Goal: Task Accomplishment & Management: Manage account settings

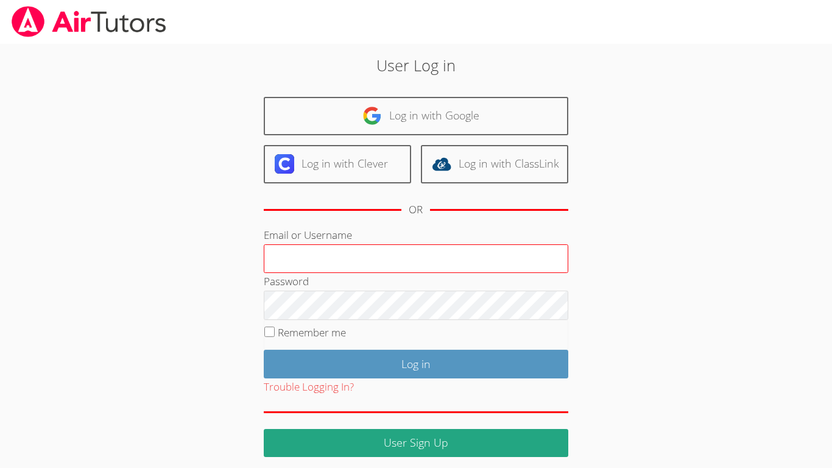
click at [382, 255] on input "Email or Username" at bounding box center [416, 258] width 305 height 29
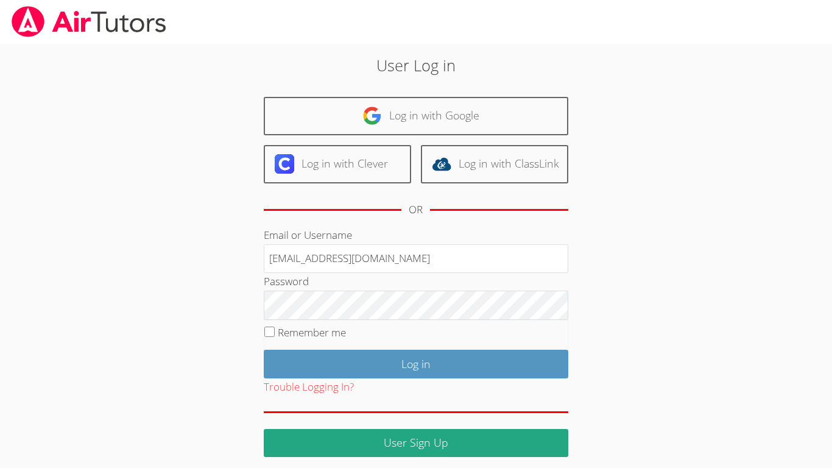
type input "[EMAIL_ADDRESS][DOMAIN_NAME]"
click at [323, 334] on label "Remember me" at bounding box center [312, 332] width 68 height 14
click at [275, 334] on input "Remember me" at bounding box center [269, 331] width 10 height 10
checkbox input "true"
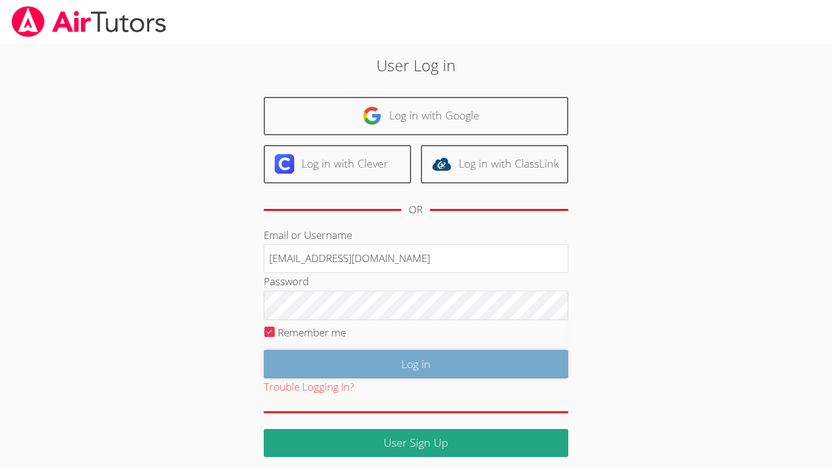
click at [456, 364] on input "Log in" at bounding box center [416, 364] width 305 height 29
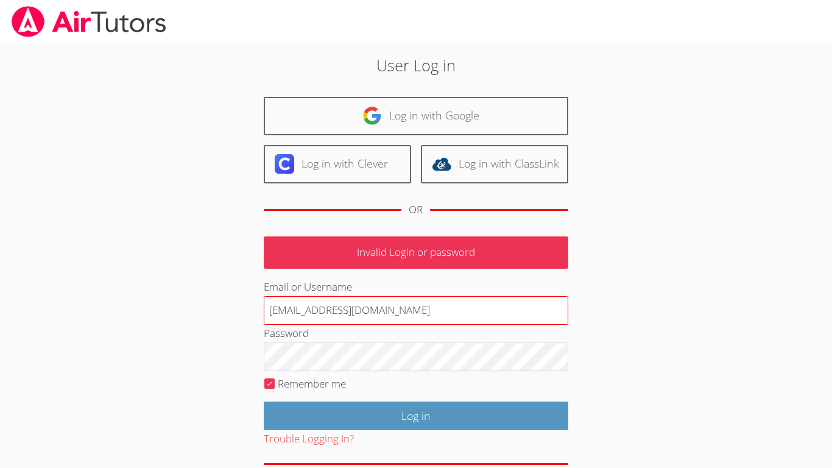
click at [343, 318] on input "[EMAIL_ADDRESS][DOMAIN_NAME]" at bounding box center [416, 310] width 305 height 29
click at [333, 317] on input "[EMAIL_ADDRESS][DOMAIN_NAME]" at bounding box center [416, 310] width 305 height 29
click at [337, 322] on input "[EMAIL_ADDRESS][DOMAIN_NAME]" at bounding box center [416, 310] width 305 height 29
click at [342, 319] on input "[EMAIL_ADDRESS][DOMAIN_NAME]" at bounding box center [416, 310] width 305 height 29
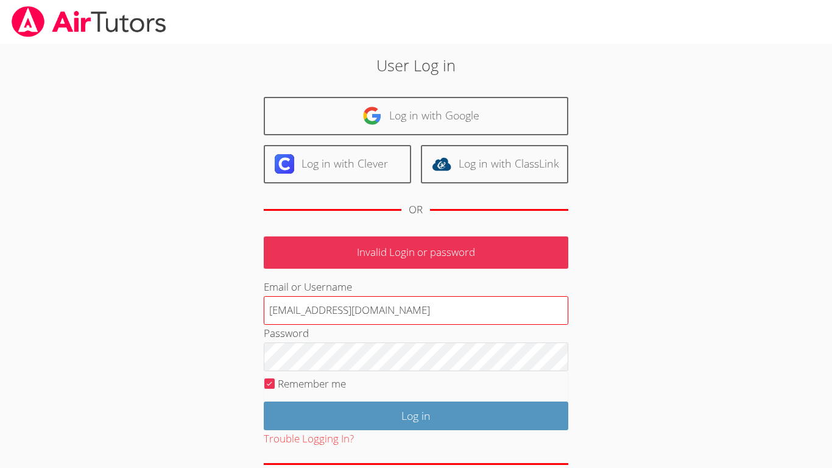
click at [342, 319] on input "[EMAIL_ADDRESS][DOMAIN_NAME]" at bounding box center [416, 310] width 305 height 29
click at [364, 321] on input "[EMAIL_ADDRESS][DOMAIN_NAME]" at bounding box center [416, 310] width 305 height 29
click at [362, 316] on input "[EMAIL_ADDRESS][DOMAIN_NAME]" at bounding box center [416, 310] width 305 height 29
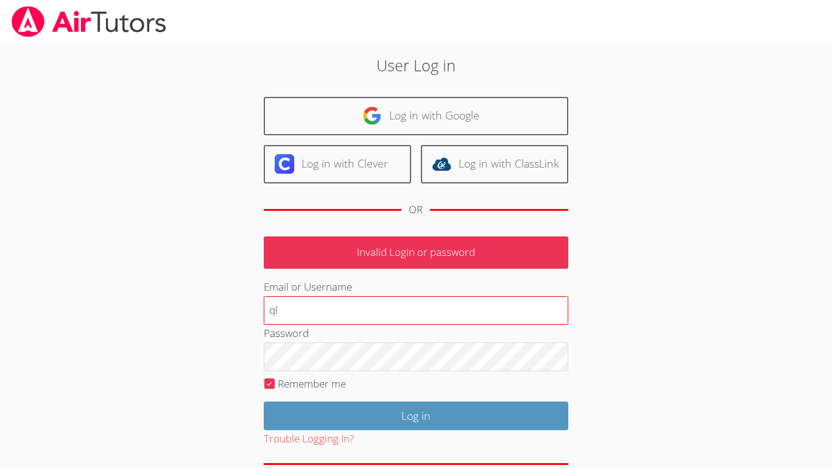
type input "q"
click at [362, 306] on input "Email or Username" at bounding box center [416, 310] width 305 height 29
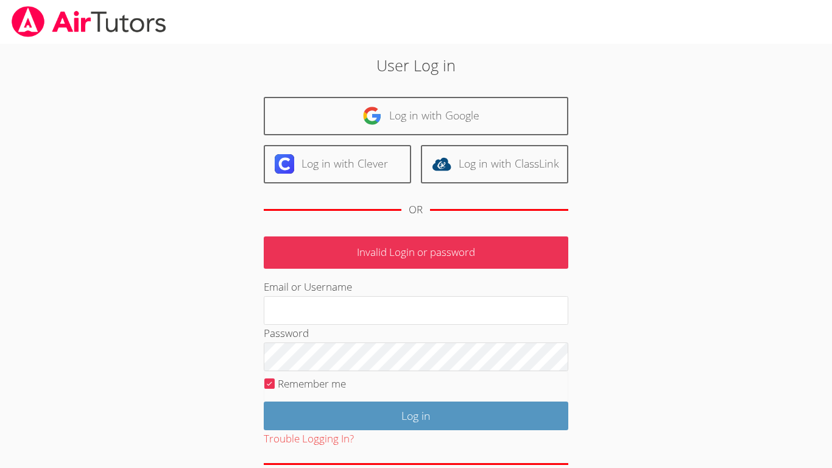
type input "qlu@bhusd.com"
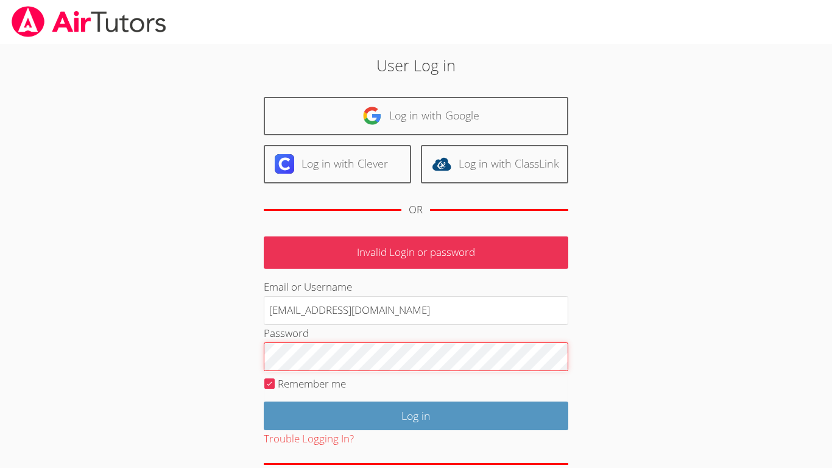
click at [264, 401] on input "Log in" at bounding box center [416, 415] width 305 height 29
click at [444, 340] on div "Password" at bounding box center [416, 348] width 305 height 46
click at [264, 401] on input "Log in" at bounding box center [416, 415] width 305 height 29
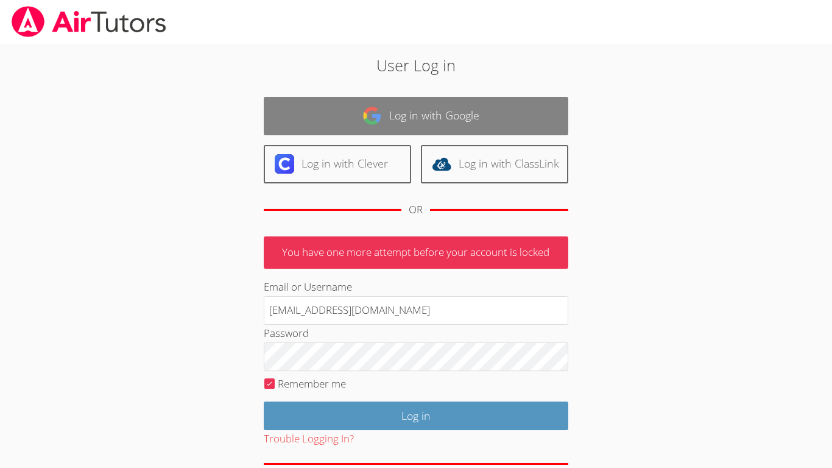
click at [501, 133] on link "Log in with Google" at bounding box center [416, 116] width 305 height 38
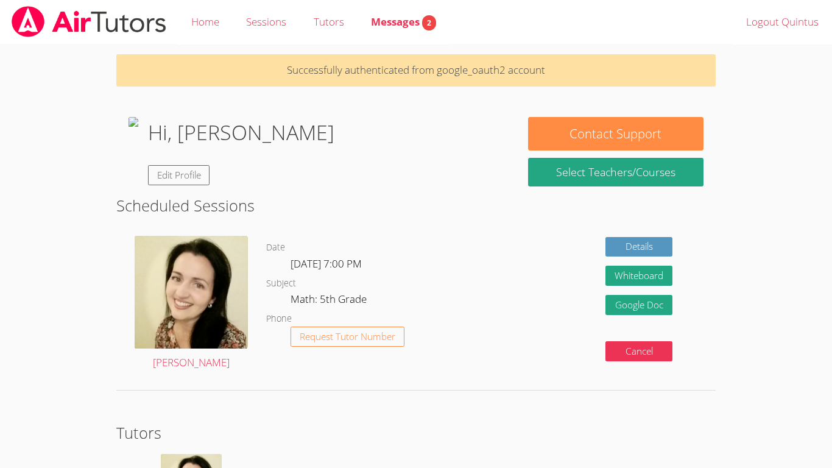
click at [272, 185] on div "Hi, [PERSON_NAME] Edit Profile" at bounding box center [241, 151] width 186 height 68
click at [210, 179] on link "Edit Profile" at bounding box center [179, 175] width 62 height 20
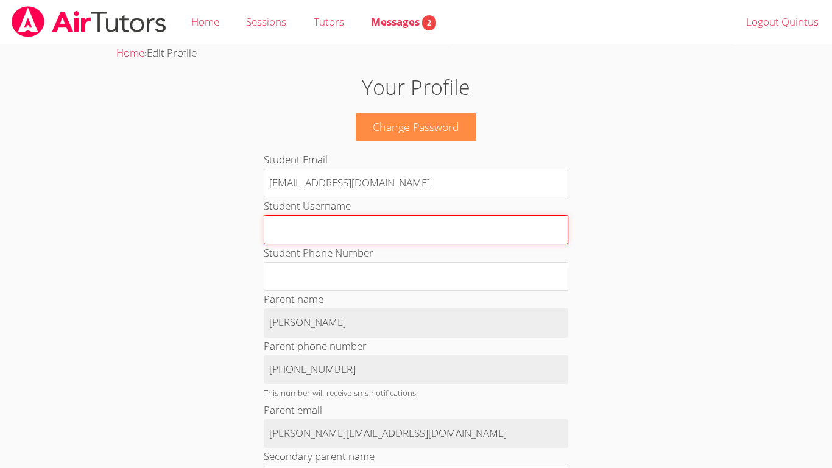
click at [360, 227] on input "Student Username" at bounding box center [416, 229] width 305 height 29
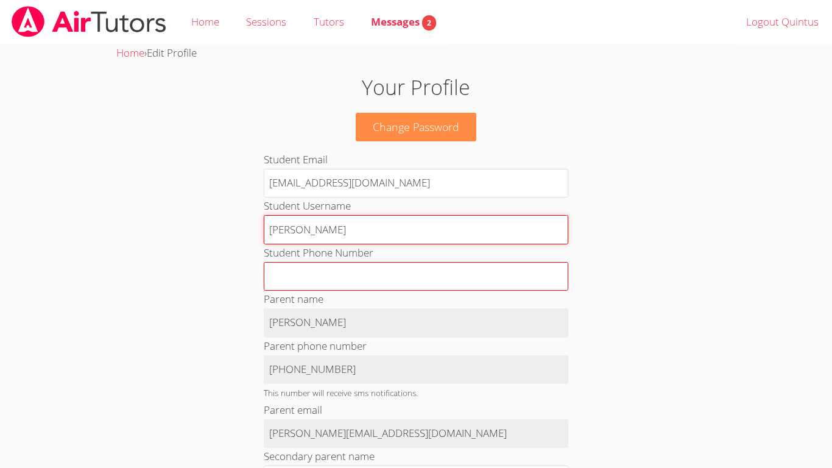
type input "[PERSON_NAME]"
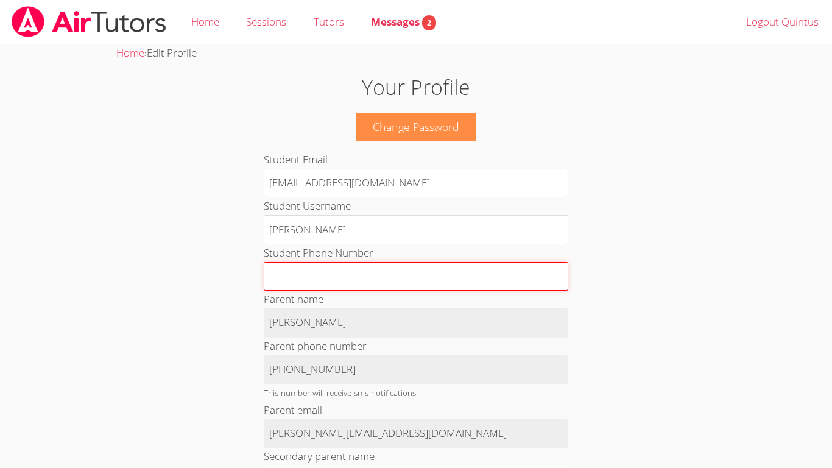
click at [400, 277] on input "Student Phone Number" at bounding box center [416, 276] width 305 height 29
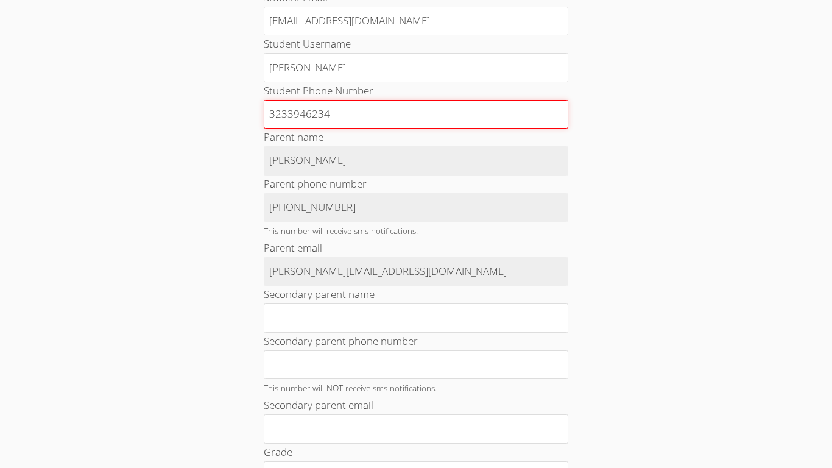
scroll to position [158, 0]
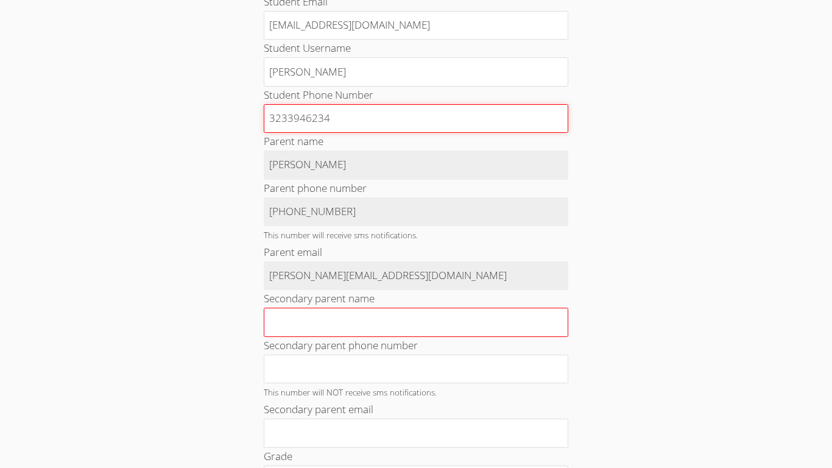
type input "3233946234"
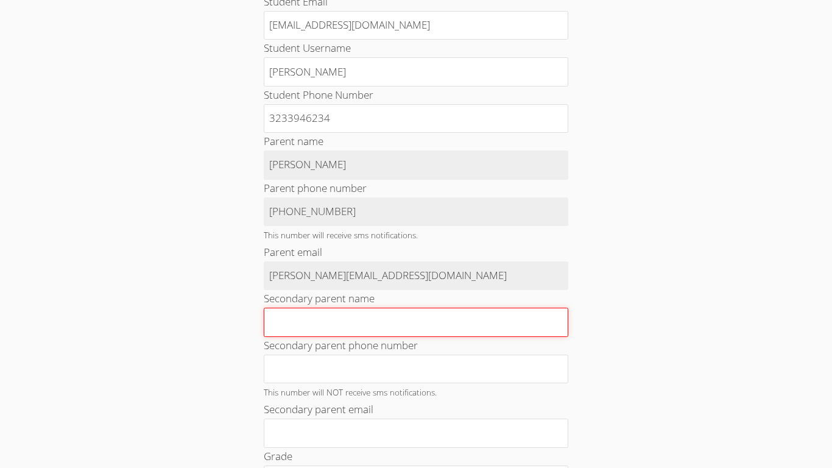
click at [368, 328] on input "Secondary parent name" at bounding box center [416, 322] width 305 height 29
type input "m"
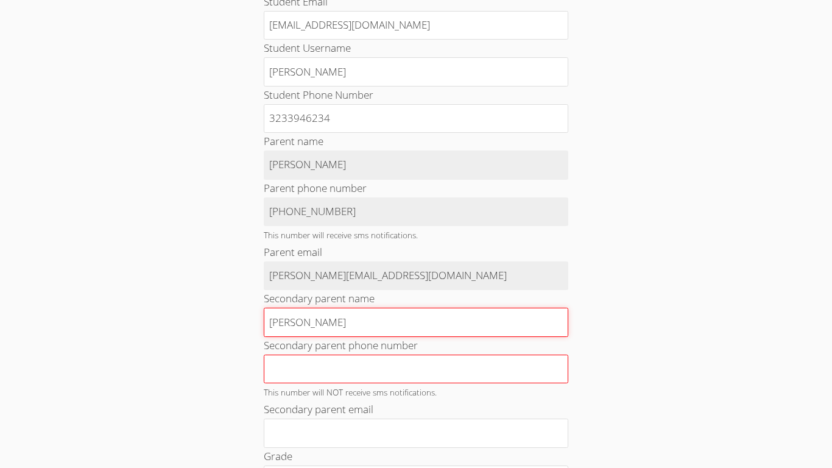
type input "[PERSON_NAME]"
click at [521, 359] on input "Secondary parent phone number" at bounding box center [416, 368] width 305 height 29
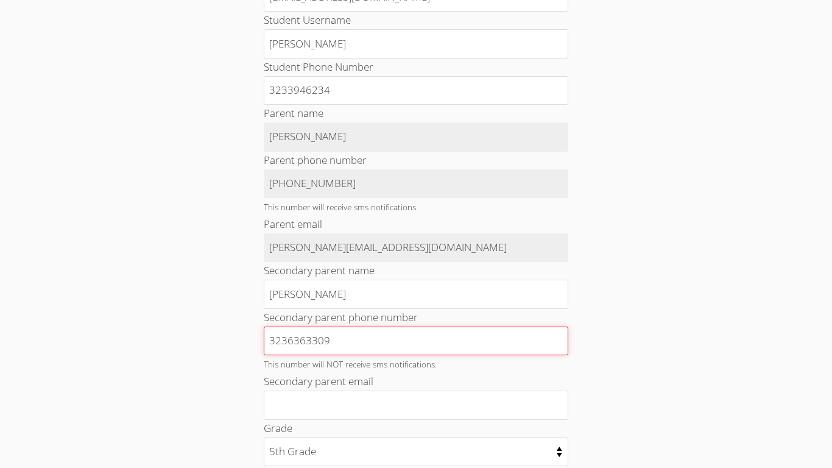
scroll to position [213, 0]
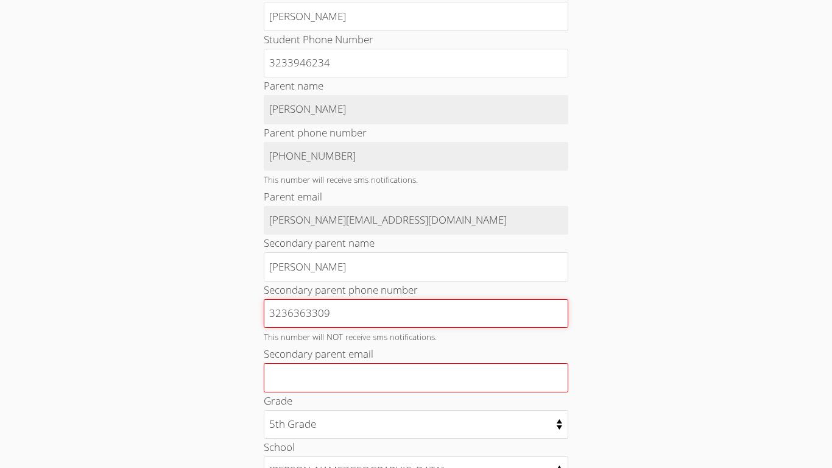
type input "3236363309"
click at [496, 375] on input "Secondary parent email" at bounding box center [416, 377] width 305 height 29
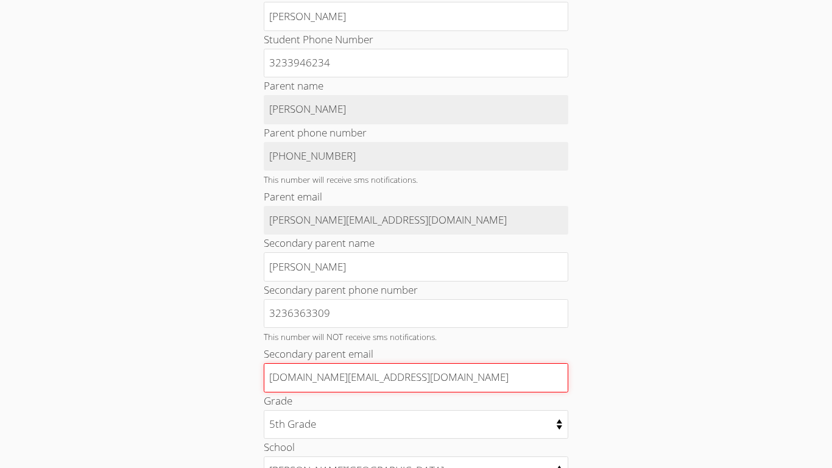
type input "[DOMAIN_NAME][EMAIL_ADDRESS][DOMAIN_NAME]"
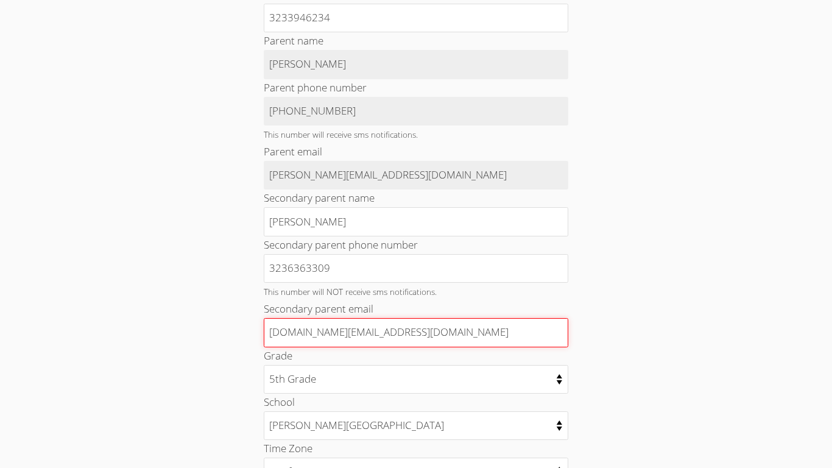
scroll to position [259, 0]
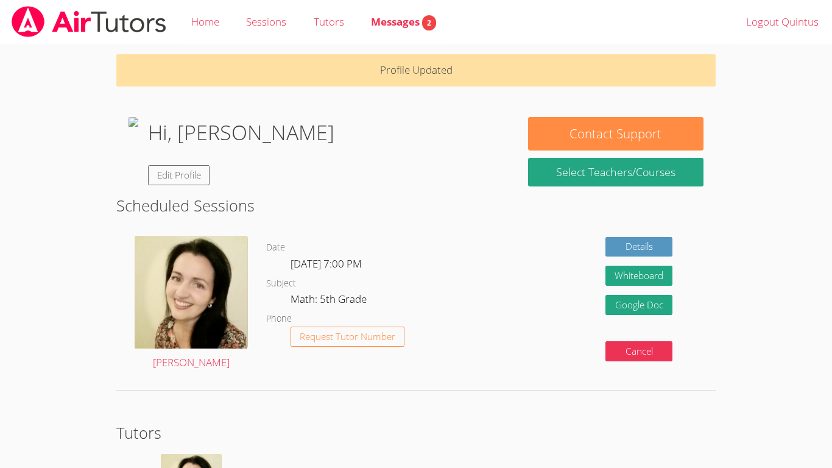
click at [138, 185] on img at bounding box center [134, 151] width 10 height 68
click at [415, 30] on div "Messages 2" at bounding box center [403, 22] width 65 height 18
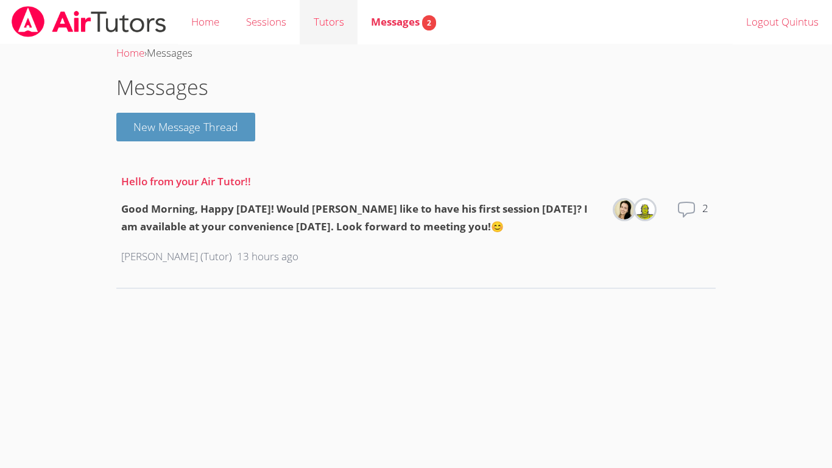
click at [337, 26] on link "Tutors" at bounding box center [328, 22] width 57 height 44
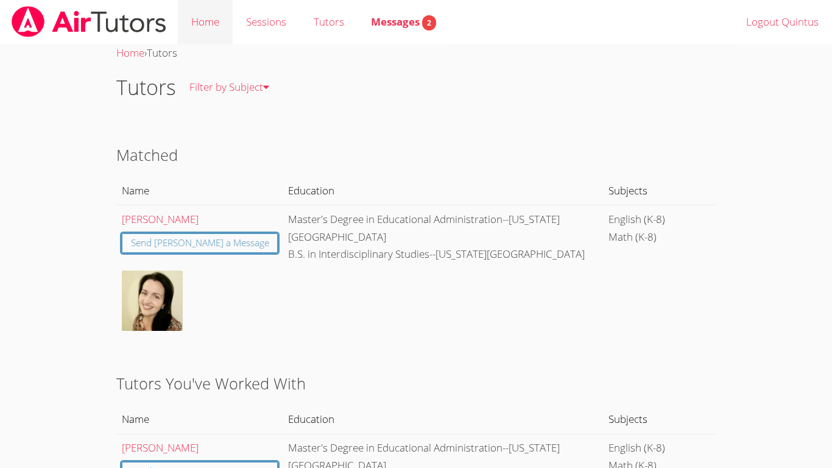
click at [205, 26] on link "Home" at bounding box center [205, 22] width 55 height 44
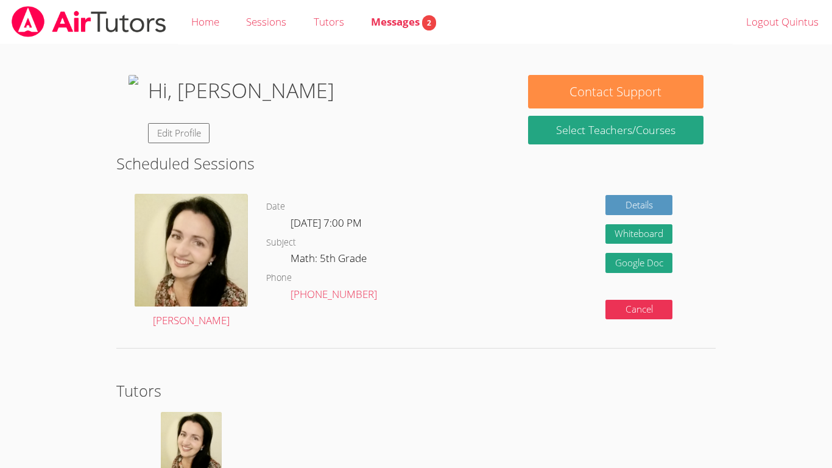
click at [292, 143] on div "Hi, [PERSON_NAME] Edit Profile" at bounding box center [241, 109] width 186 height 68
click at [210, 139] on link "Edit Profile" at bounding box center [179, 133] width 62 height 20
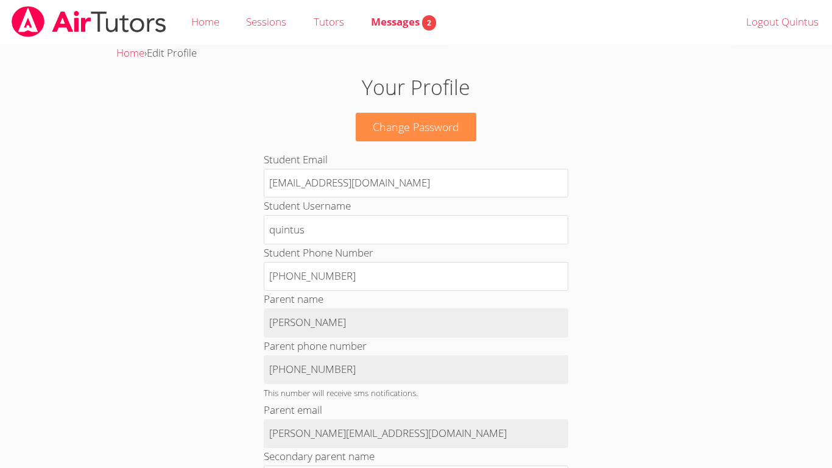
scroll to position [560, 0]
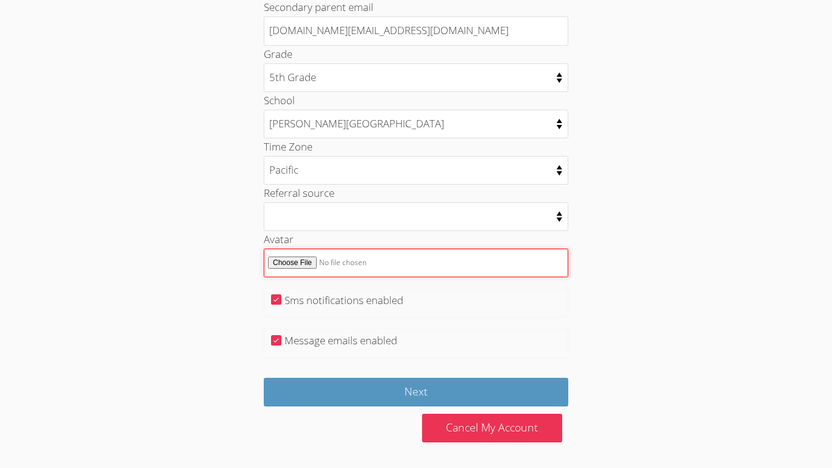
click at [293, 262] on input "Avatar" at bounding box center [416, 263] width 305 height 29
type input "C:\fakepath\images (6).jpeg"
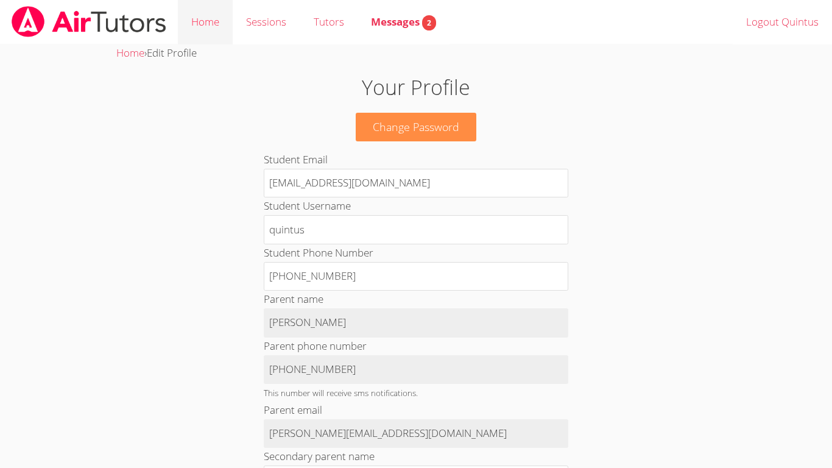
click at [191, 31] on link "Home" at bounding box center [205, 22] width 55 height 44
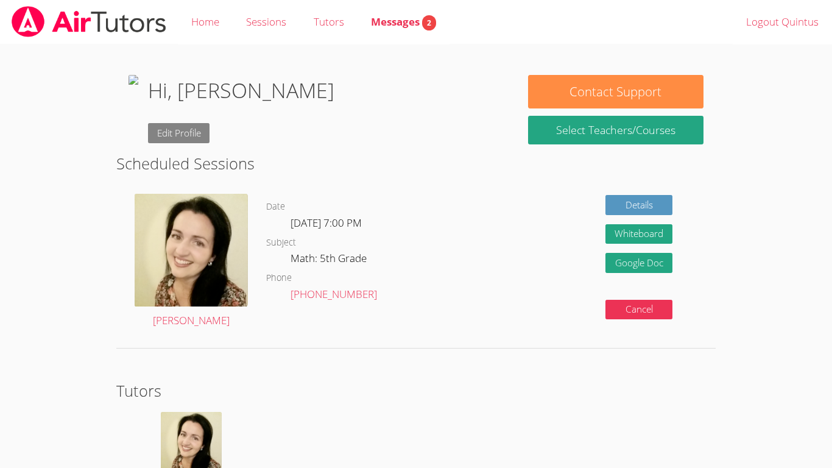
click at [210, 133] on link "Edit Profile" at bounding box center [179, 133] width 62 height 20
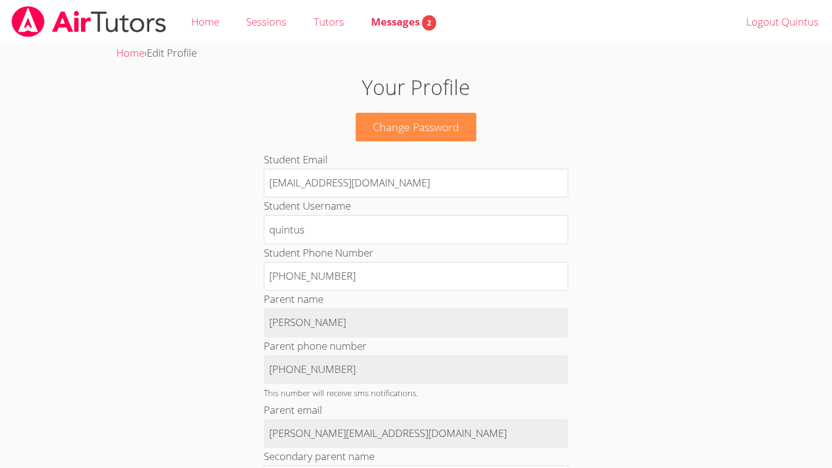
scroll to position [560, 0]
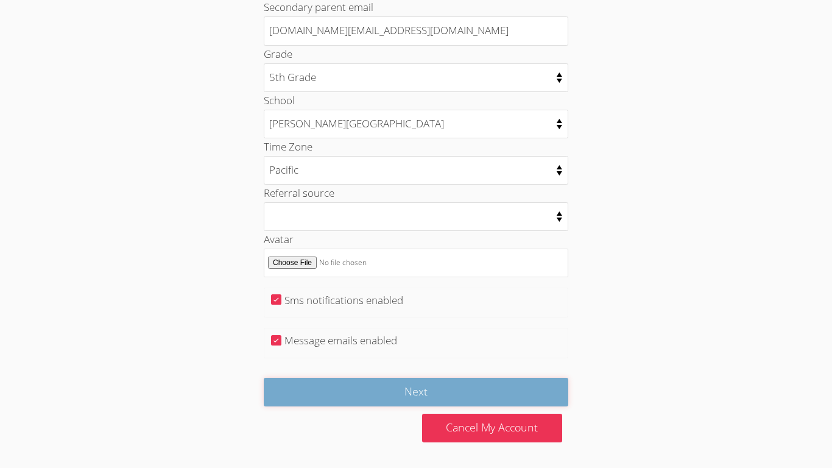
click at [443, 395] on input "Next" at bounding box center [416, 392] width 305 height 29
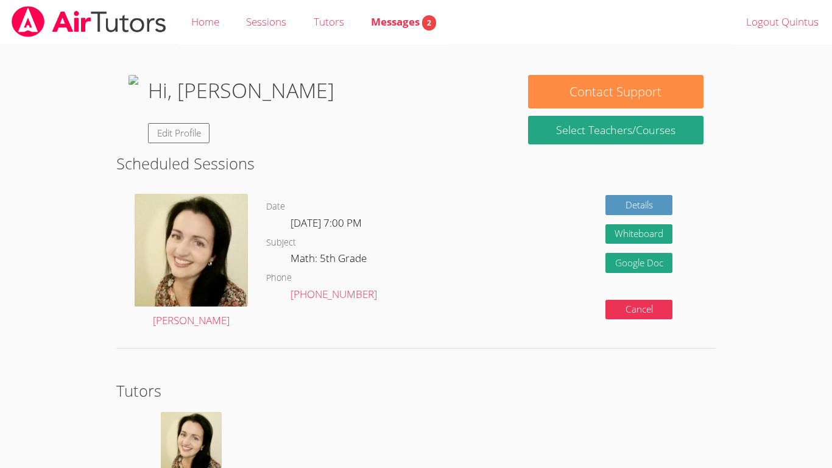
click at [138, 143] on img at bounding box center [134, 109] width 10 height 68
click at [327, 135] on div "Hi, [PERSON_NAME] Edit Profile" at bounding box center [241, 109] width 186 height 68
click at [210, 134] on link "Edit Profile" at bounding box center [179, 133] width 62 height 20
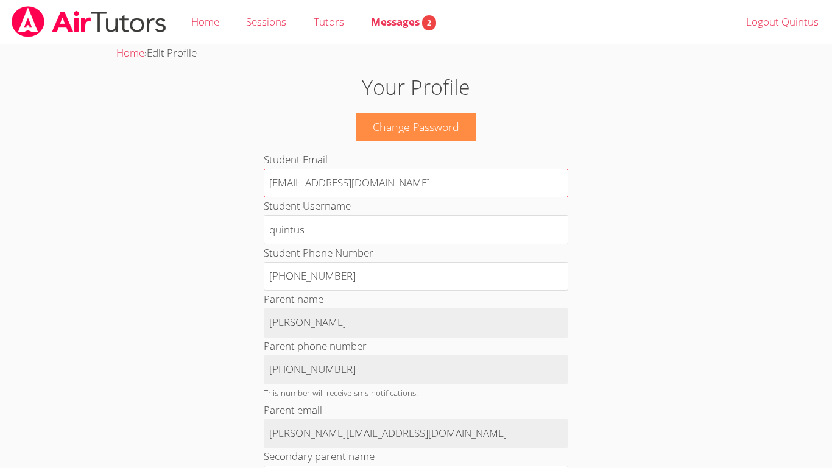
scroll to position [560, 0]
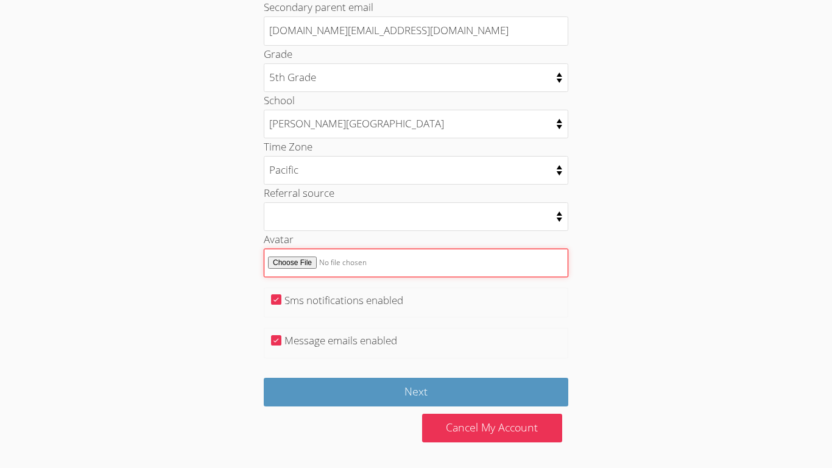
click at [297, 266] on input "Avatar" at bounding box center [416, 263] width 305 height 29
type input "C:\fakepath\images (6).jpeg"
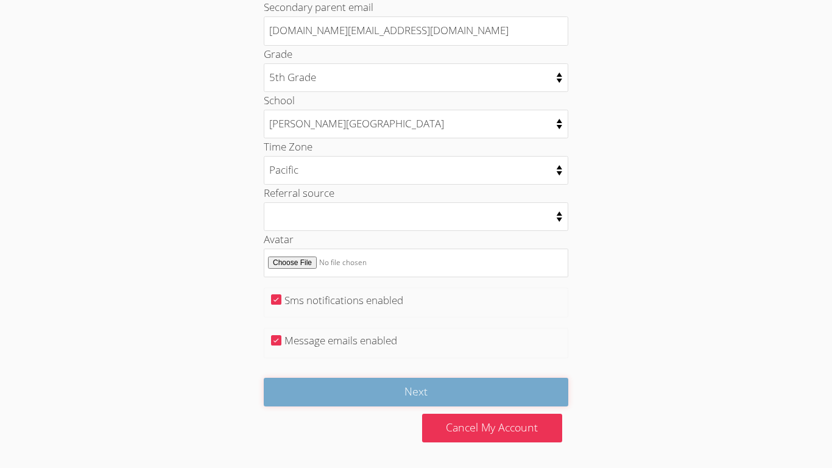
click at [509, 379] on input "Next" at bounding box center [416, 392] width 305 height 29
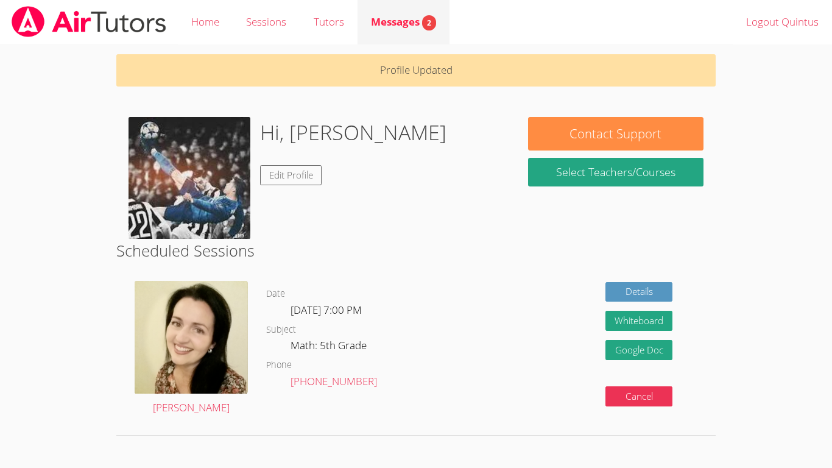
click at [398, 22] on span "Messages 2" at bounding box center [403, 22] width 65 height 14
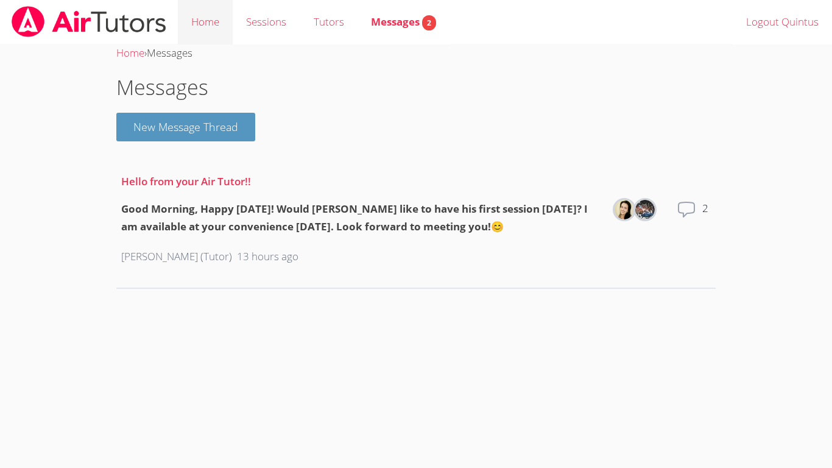
click at [213, 20] on link "Home" at bounding box center [205, 22] width 55 height 44
